Goal: Information Seeking & Learning: Understand process/instructions

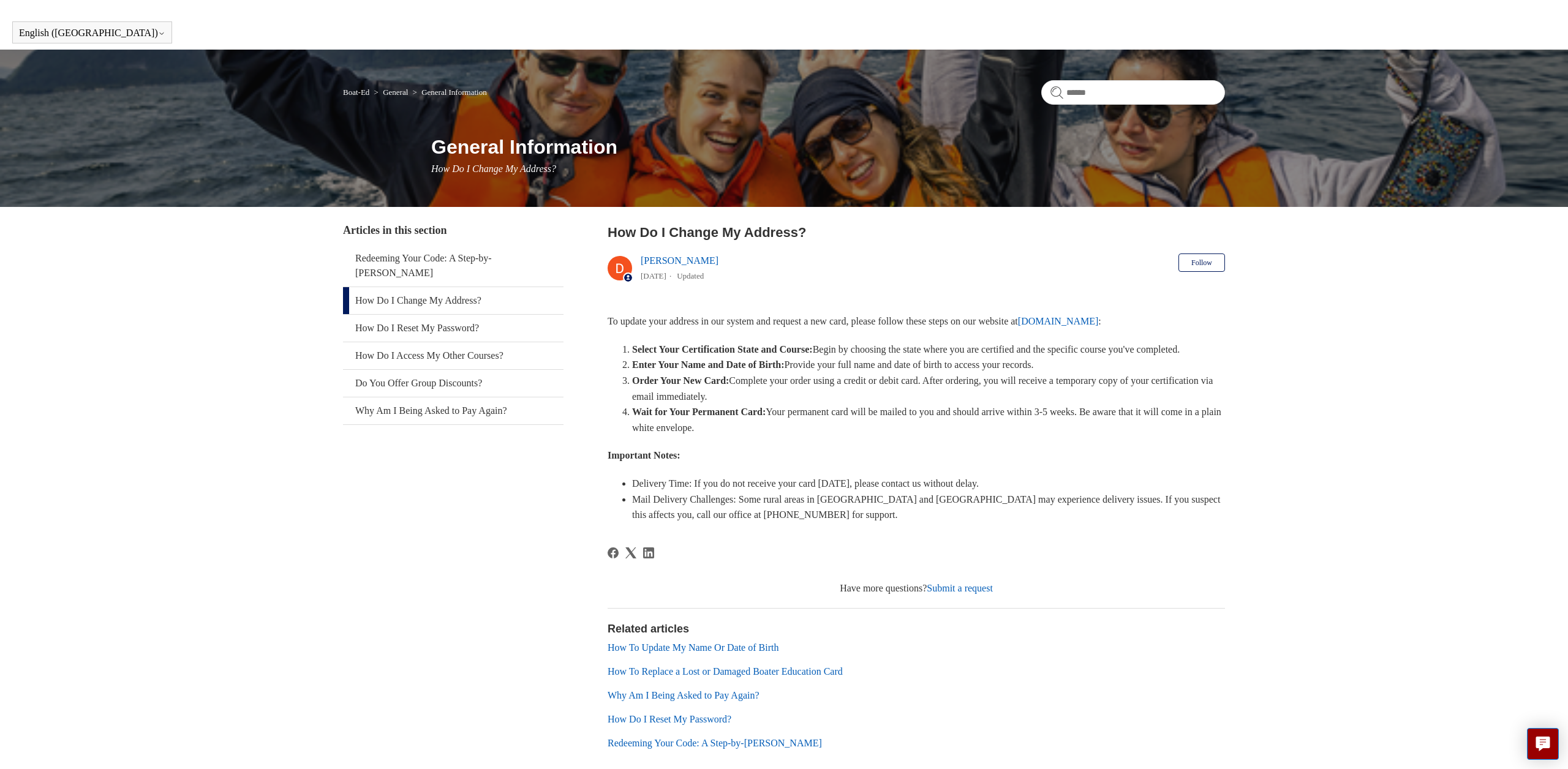
scroll to position [27, 0]
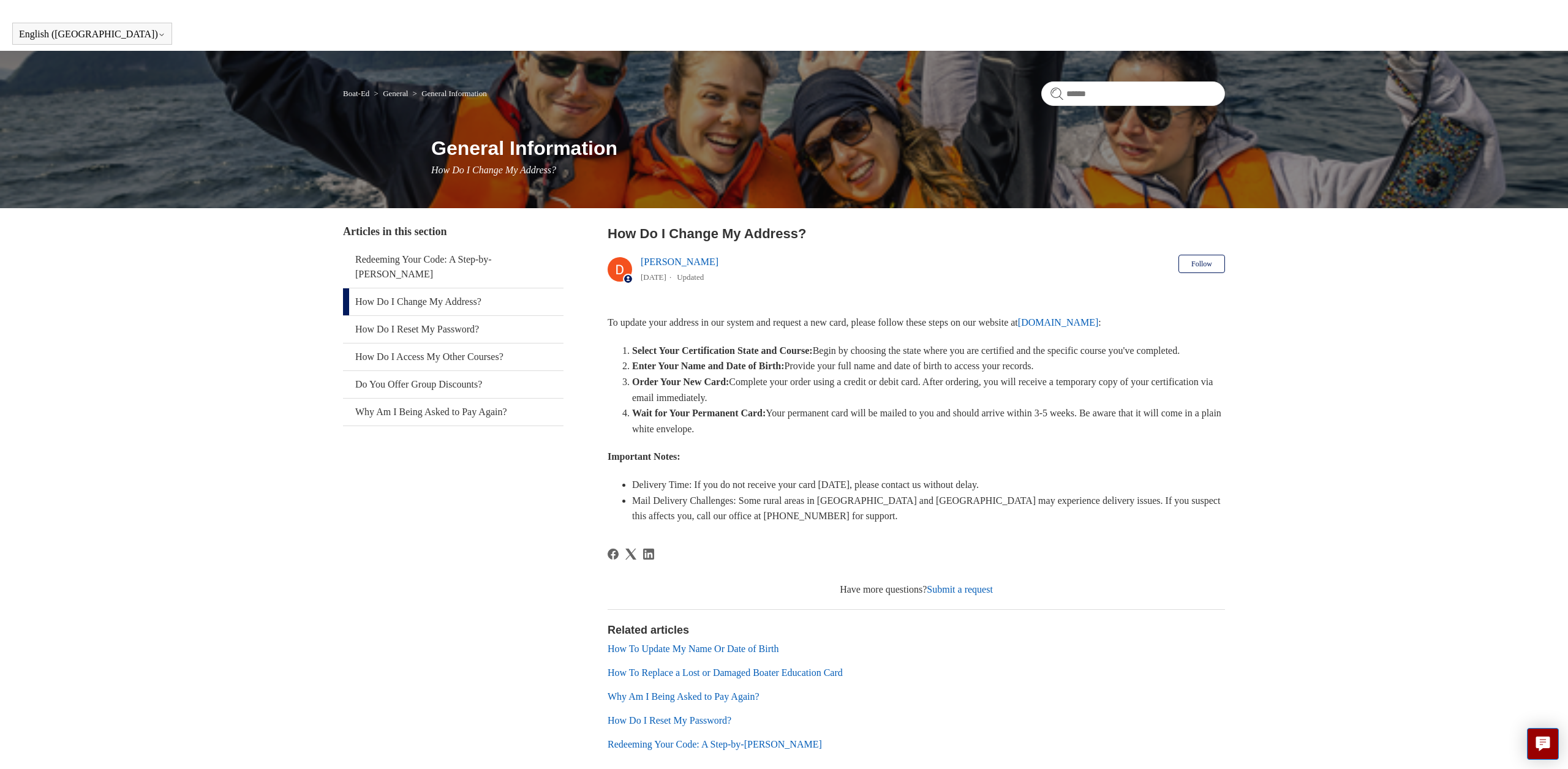
click at [472, 288] on link "How Do I Change My Address?" at bounding box center [453, 302] width 221 height 27
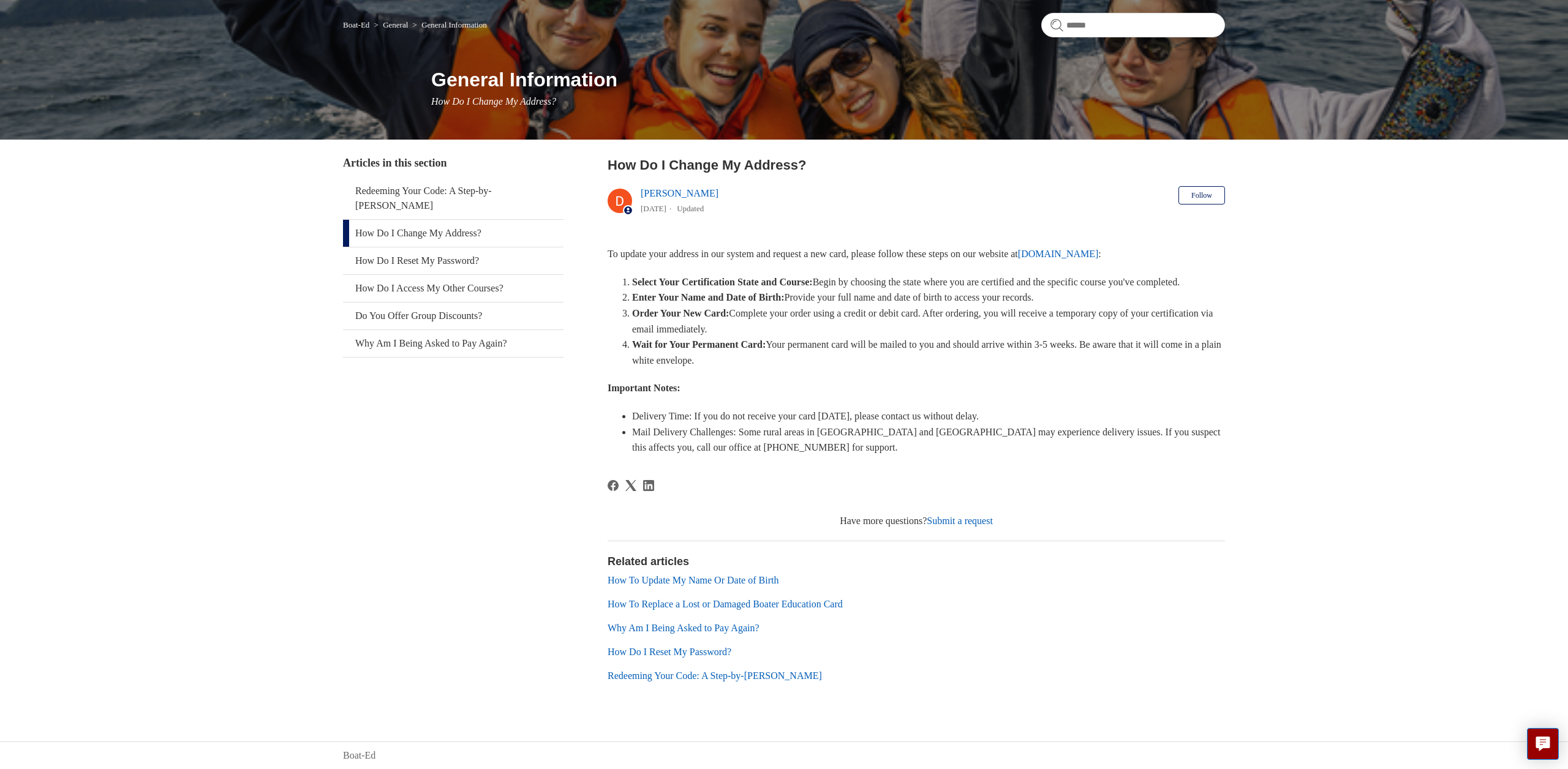
scroll to position [111, 0]
click at [761, 609] on link "How To Replace a Lost or Damaged Boater Education Card" at bounding box center [725, 604] width 235 height 10
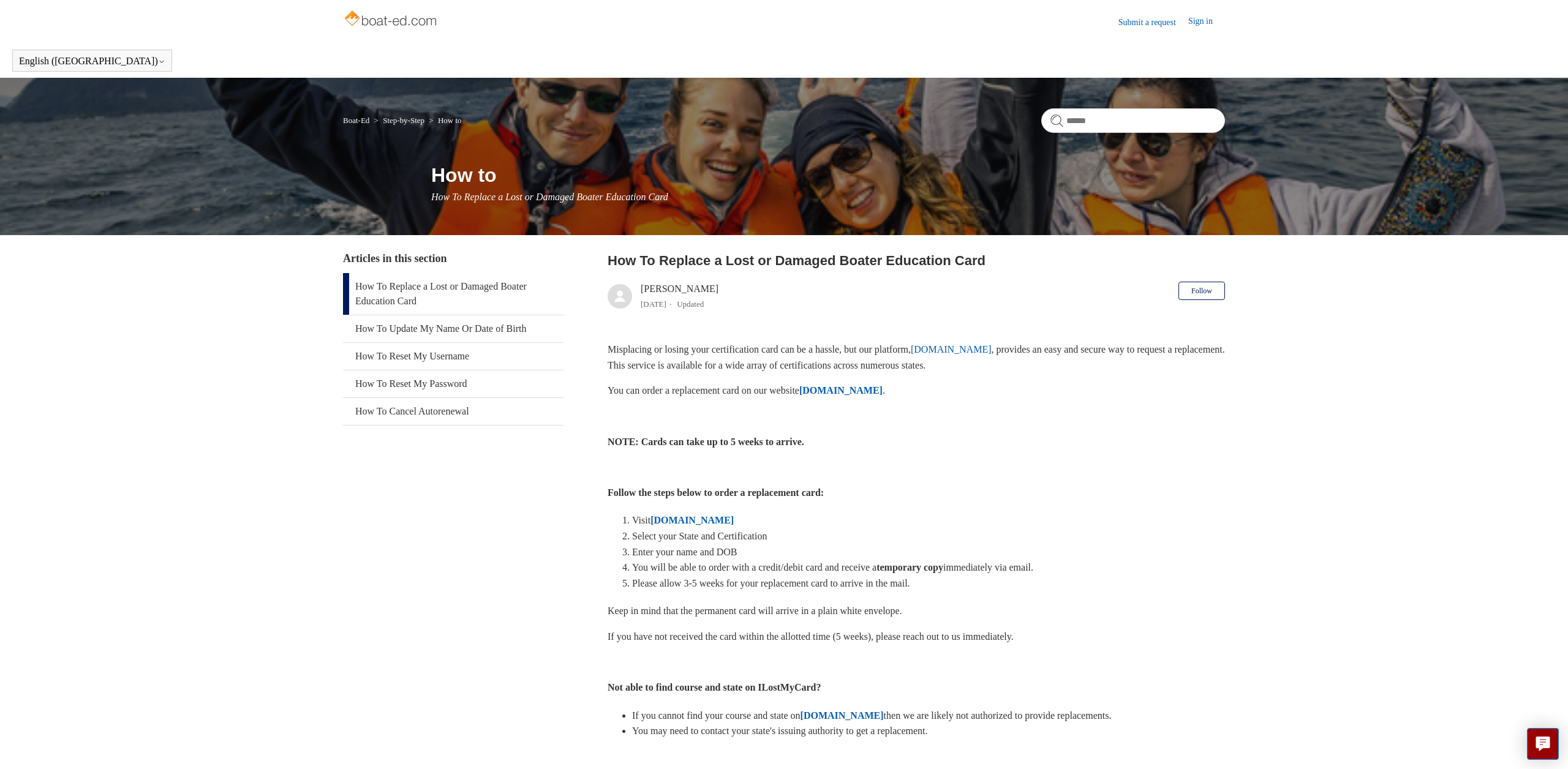
click at [684, 522] on strong "[DOMAIN_NAME]" at bounding box center [692, 520] width 84 height 10
